Goal: Browse casually

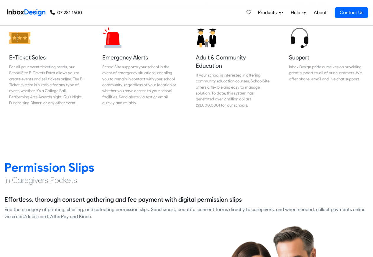
scroll to position [707, 0]
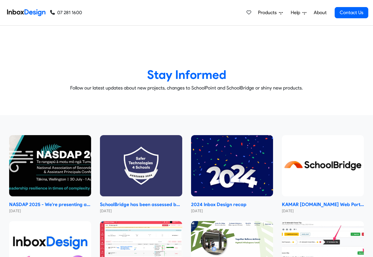
checkbox input "true"
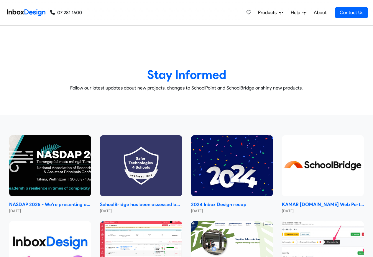
checkbox input "true"
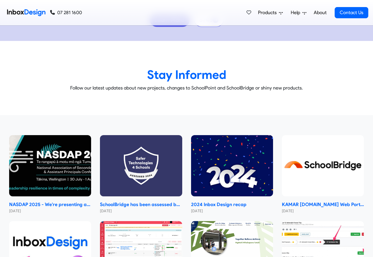
checkbox input "true"
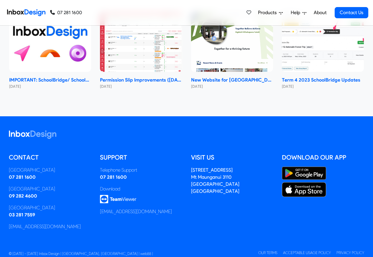
checkbox input "true"
